Goal: Transaction & Acquisition: Purchase product/service

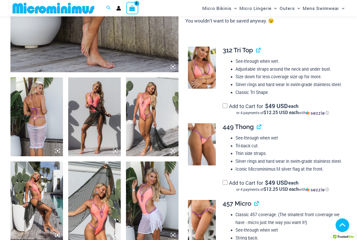
scroll to position [228, 0]
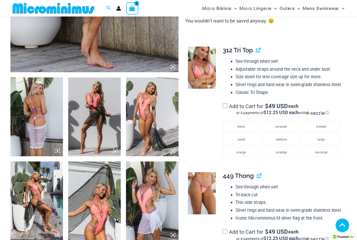
click at [242, 124] on span "micro" at bounding box center [241, 126] width 8 height 4
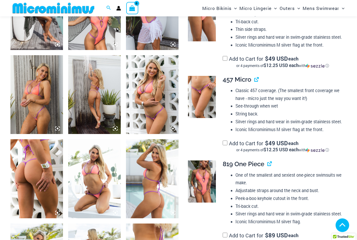
scroll to position [423, 0]
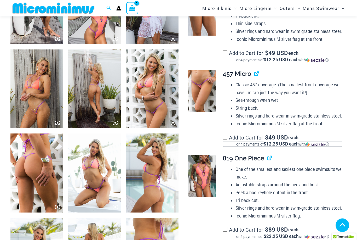
click at [228, 142] on div "or 4 payments of $12.25 USD each with ⓘ" at bounding box center [283, 144] width 120 height 5
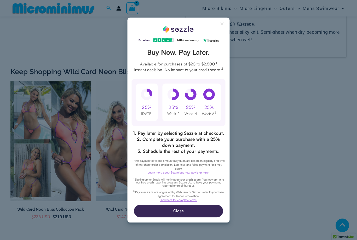
click at [223, 28] on button "Close Sezzle Modal" at bounding box center [222, 25] width 6 height 6
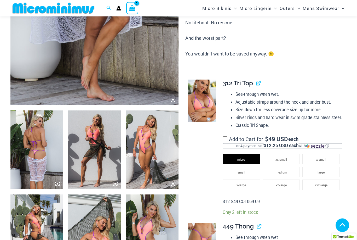
scroll to position [195, 0]
click at [256, 79] on link "View product" at bounding box center [256, 83] width 0 height 8
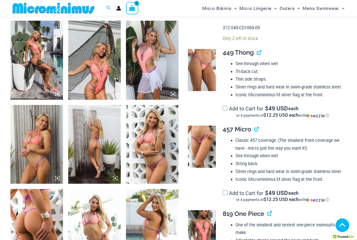
scroll to position [368, 0]
click at [254, 125] on link "View product" at bounding box center [254, 129] width 0 height 8
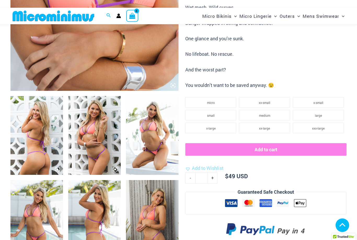
scroll to position [209, 0]
click at [217, 97] on li "micro" at bounding box center [210, 102] width 51 height 10
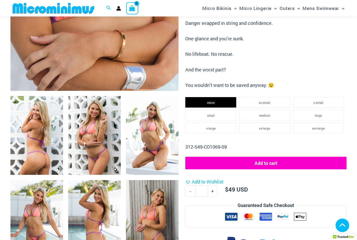
click at [265, 156] on button "Add to cart" at bounding box center [265, 162] width 161 height 13
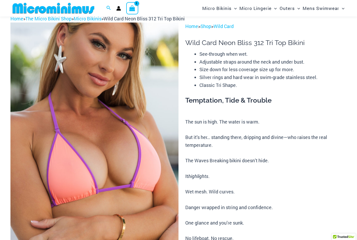
scroll to position [0, 0]
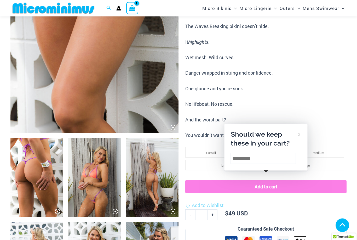
scroll to position [196, 0]
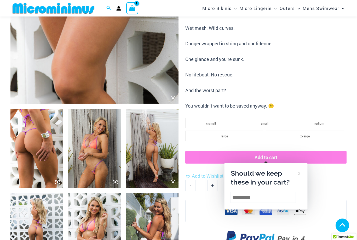
click at [9, 5] on div "Search for: Search Search Wild Card Neon Bliss 312 Tri Top Bikini - micro Minus…" at bounding box center [178, 8] width 357 height 16
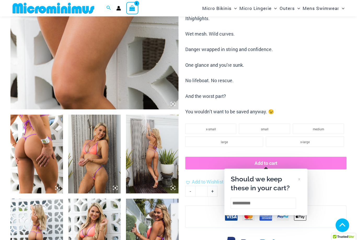
scroll to position [182, 0]
